Goal: Transaction & Acquisition: Purchase product/service

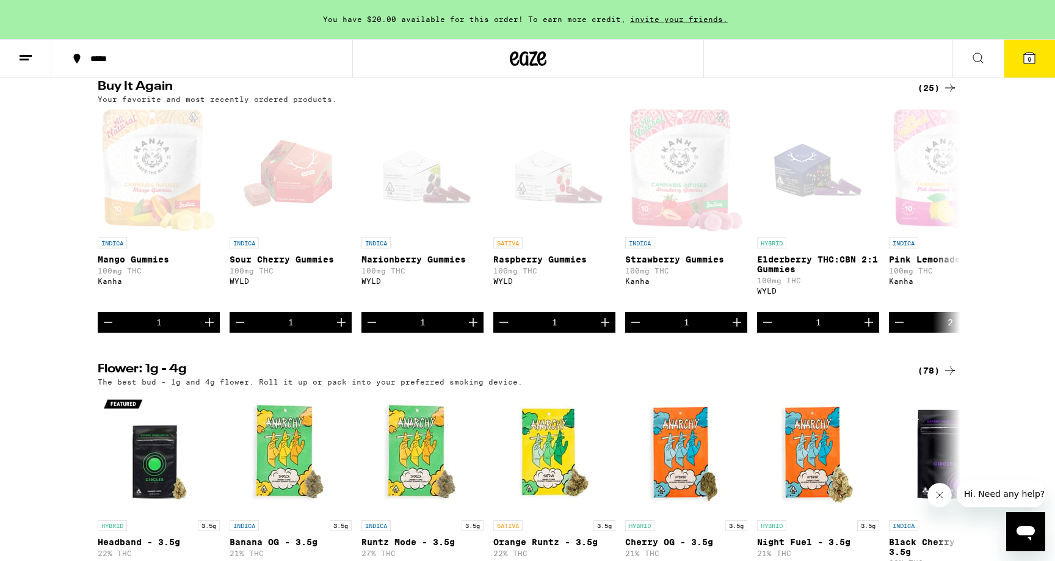
scroll to position [975, 0]
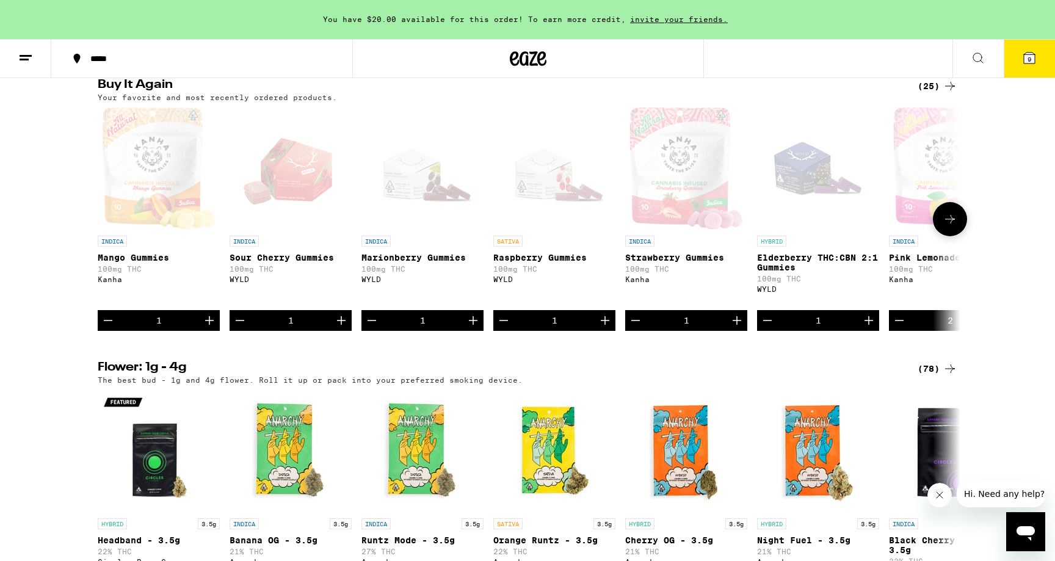
click at [209, 328] on icon "Increment" at bounding box center [209, 320] width 15 height 15
click at [342, 328] on icon "Increment" at bounding box center [341, 320] width 15 height 15
click at [475, 328] on icon "Increment" at bounding box center [473, 320] width 15 height 15
click at [604, 328] on icon "Increment" at bounding box center [605, 320] width 15 height 15
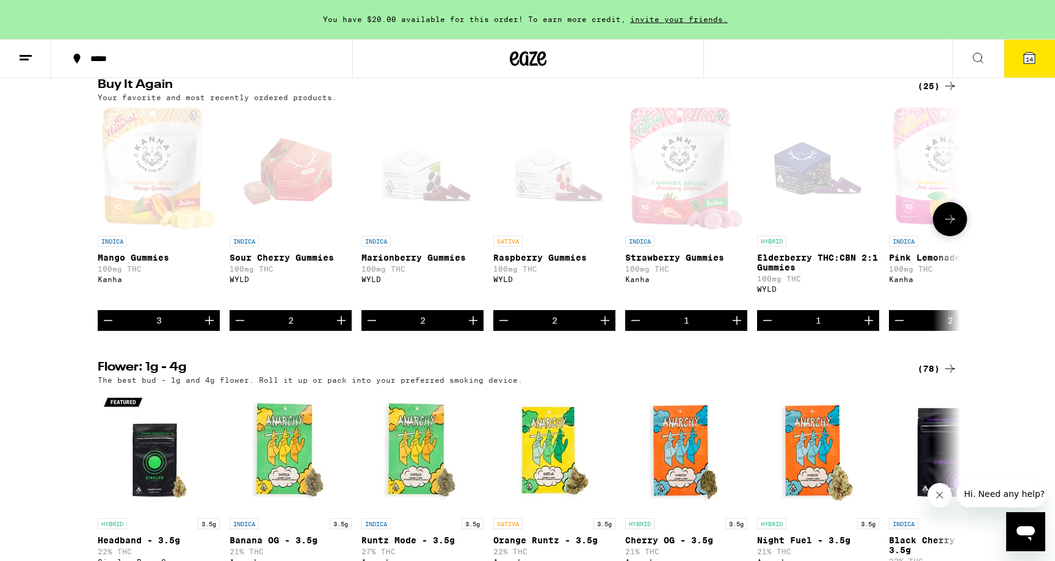
click at [739, 328] on icon "Increment" at bounding box center [736, 320] width 15 height 15
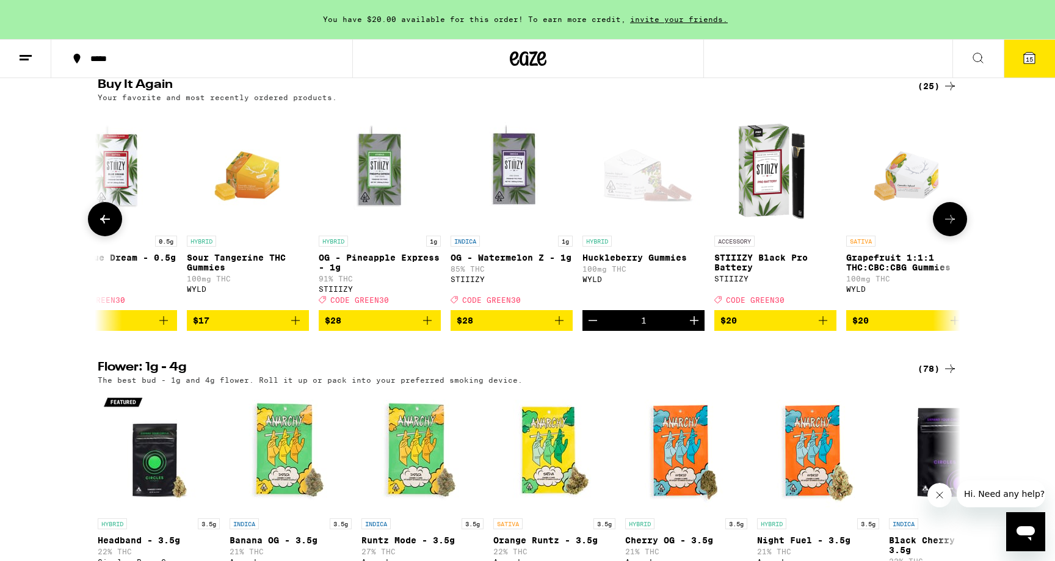
scroll to position [0, 972]
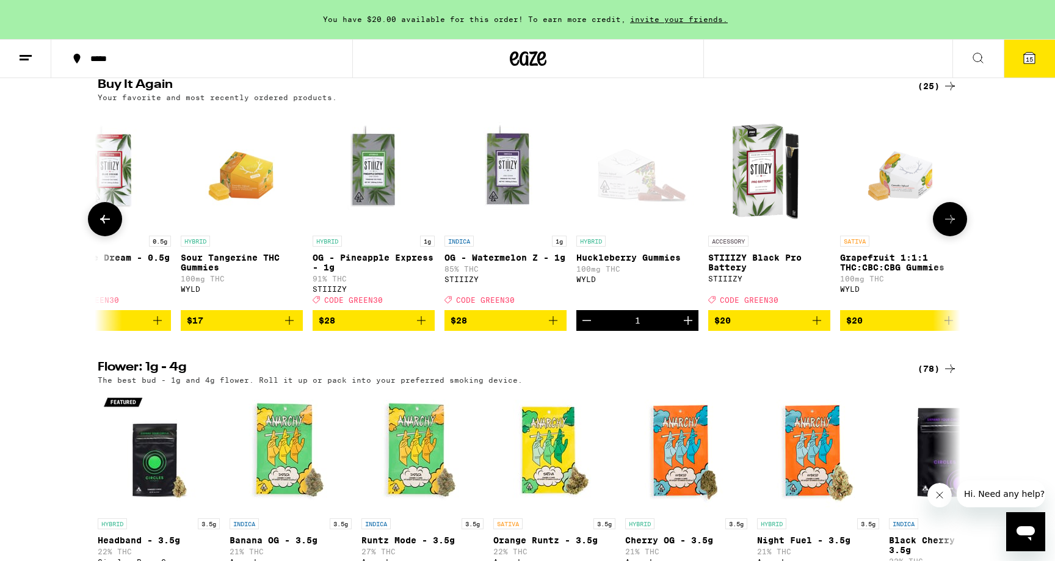
click at [690, 328] on icon "Increment" at bounding box center [688, 320] width 15 height 15
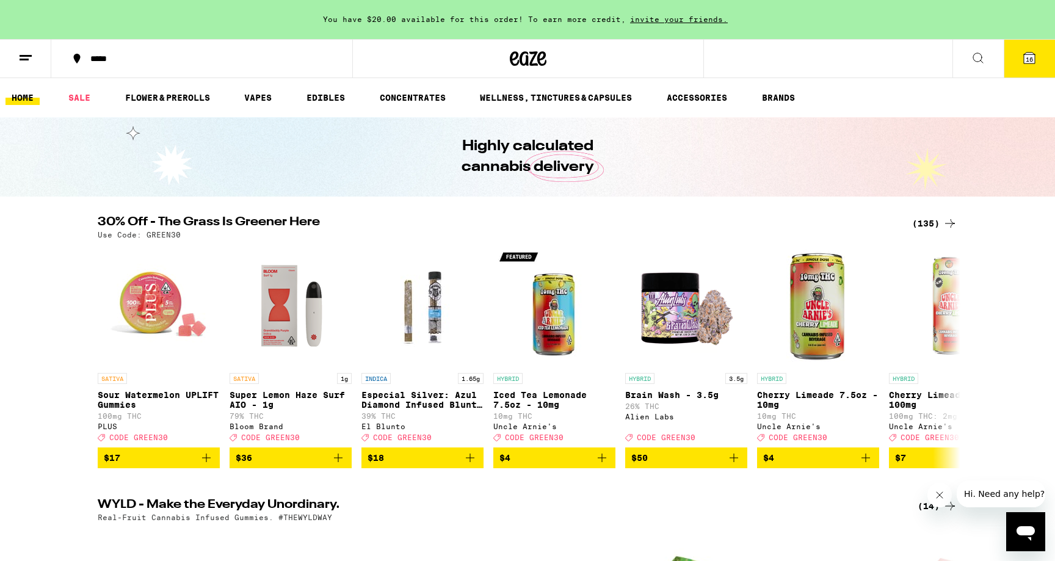
scroll to position [0, 0]
